Goal: Information Seeking & Learning: Check status

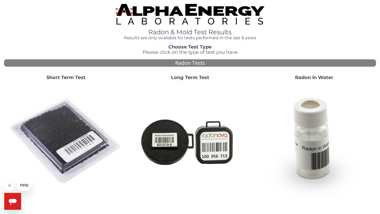
click at [198, 34] on h1 "Radon & Mold Test Results" at bounding box center [190, 32] width 149 height 7
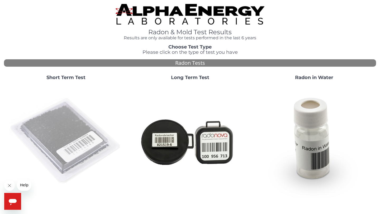
click at [101, 127] on img at bounding box center [66, 142] width 114 height 114
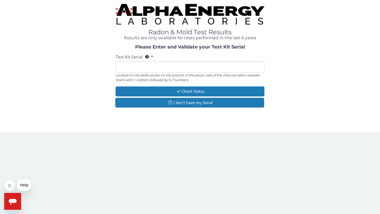
click at [144, 62] on input "Test Kit Serial Located on the white sticker on the bottom of the plastic side …" at bounding box center [190, 67] width 149 height 11
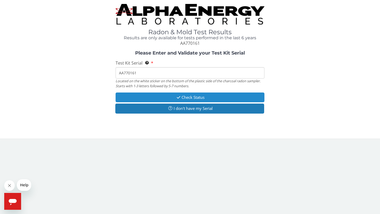
type input "AA770161"
click at [126, 99] on button "Check Status" at bounding box center [190, 98] width 149 height 10
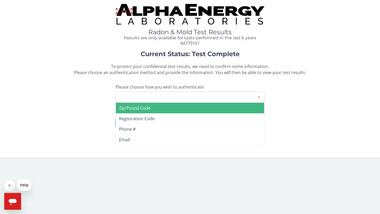
click at [256, 97] on div at bounding box center [259, 97] width 11 height 10
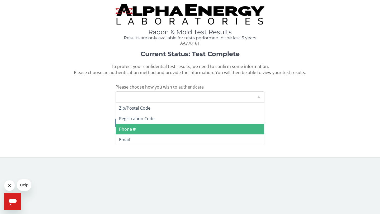
click at [211, 129] on span "Phone #" at bounding box center [190, 129] width 148 height 11
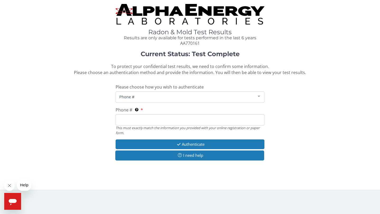
click at [204, 115] on input "Phone # This must exactly match the information you provided with your online r…" at bounding box center [190, 119] width 149 height 11
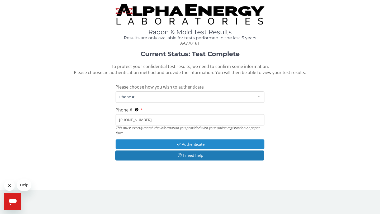
type input "801 712 2807"
click at [196, 145] on button "Authenticate" at bounding box center [190, 145] width 149 height 10
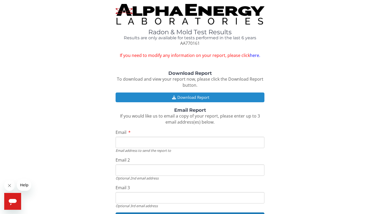
click at [258, 98] on button "Download Report" at bounding box center [190, 98] width 149 height 10
